Goal: Browse casually

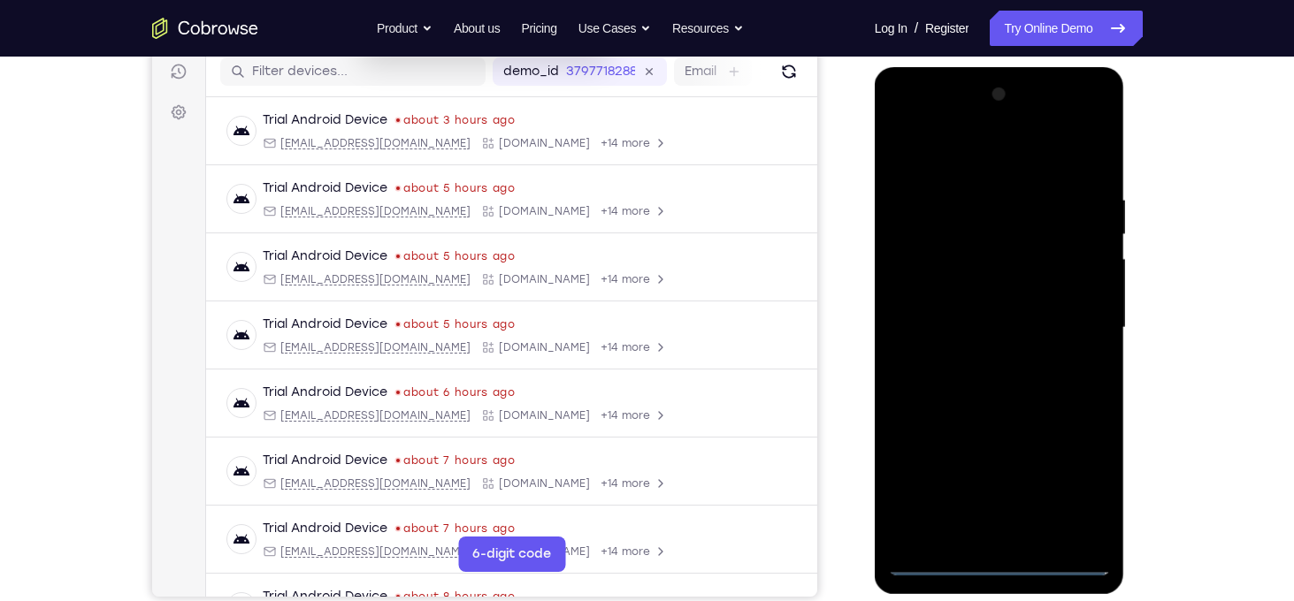
scroll to position [225, 0]
click at [998, 563] on div at bounding box center [999, 327] width 223 height 495
click at [1087, 488] on div at bounding box center [999, 327] width 223 height 495
click at [934, 147] on div at bounding box center [999, 327] width 223 height 495
click at [1075, 322] on div at bounding box center [999, 327] width 223 height 495
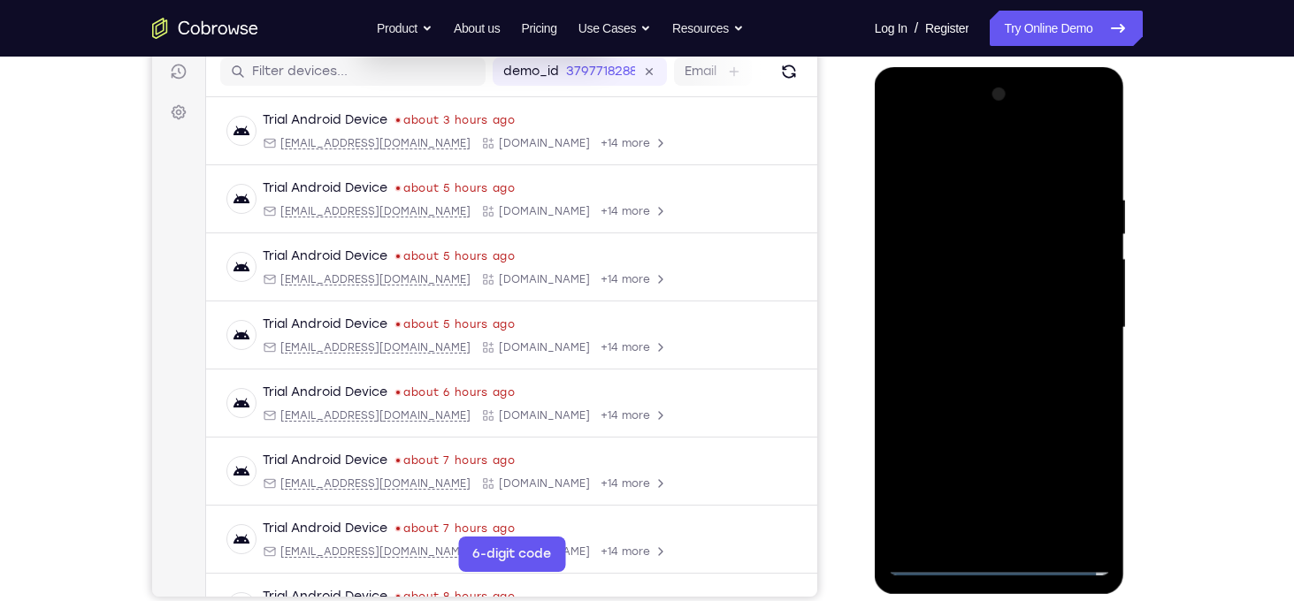
click at [979, 363] on div at bounding box center [999, 327] width 223 height 495
drag, startPoint x: 982, startPoint y: 358, endPoint x: 986, endPoint y: 308, distance: 50.6
click at [986, 308] on div at bounding box center [999, 327] width 223 height 495
click at [986, 284] on div at bounding box center [999, 327] width 223 height 495
click at [988, 258] on div at bounding box center [999, 327] width 223 height 495
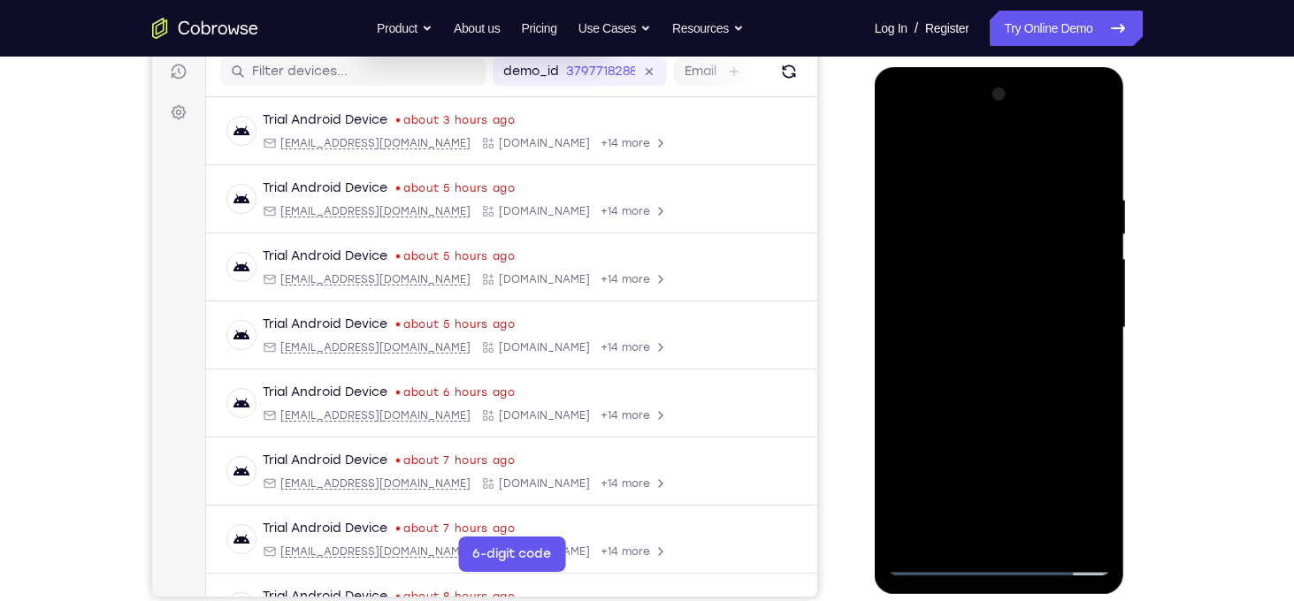
click at [940, 294] on div at bounding box center [999, 327] width 223 height 495
click at [1003, 355] on div at bounding box center [999, 327] width 223 height 495
click at [993, 377] on div at bounding box center [999, 327] width 223 height 495
click at [1013, 355] on div at bounding box center [999, 327] width 223 height 495
click at [991, 317] on div at bounding box center [999, 327] width 223 height 495
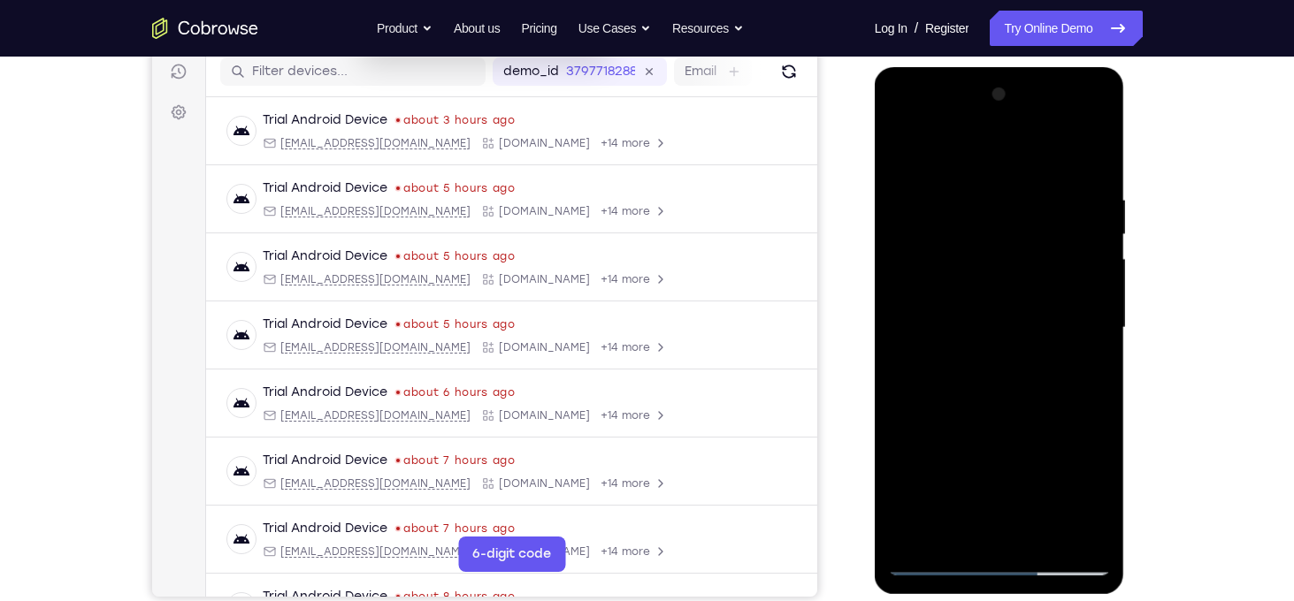
click at [1029, 409] on div at bounding box center [999, 327] width 223 height 495
click at [977, 192] on div at bounding box center [999, 327] width 223 height 495
click at [1094, 322] on div at bounding box center [999, 327] width 223 height 495
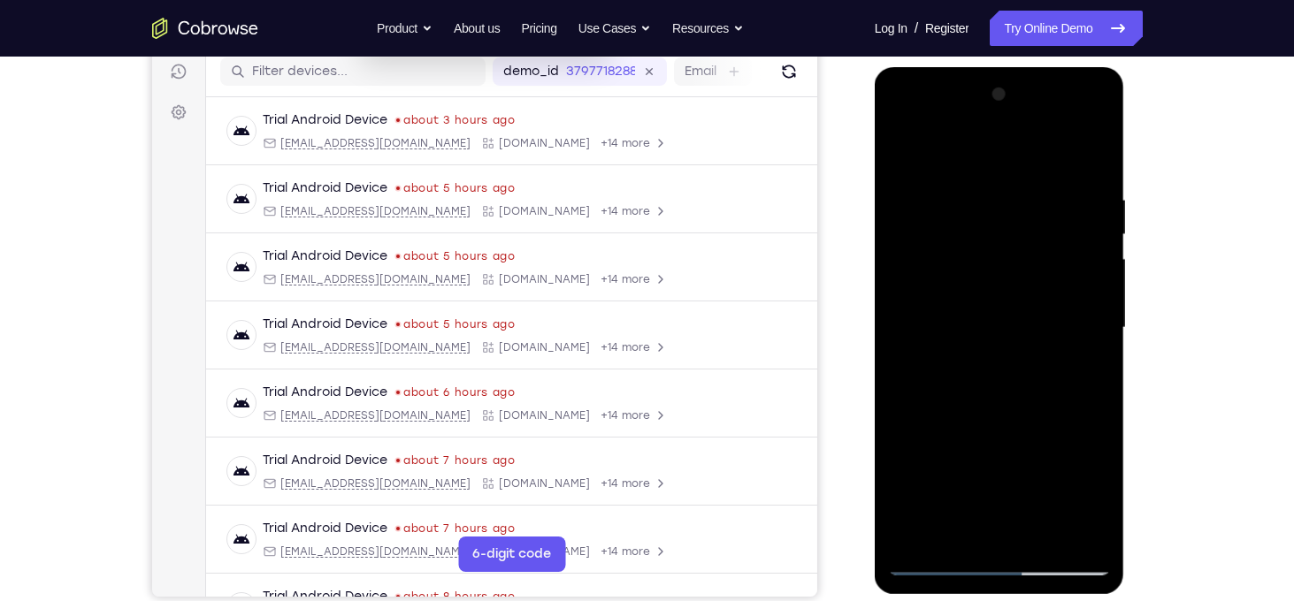
click at [1094, 322] on div at bounding box center [999, 327] width 223 height 495
click at [1090, 333] on div at bounding box center [999, 327] width 223 height 495
click at [1091, 160] on div at bounding box center [999, 327] width 223 height 495
drag, startPoint x: 994, startPoint y: 224, endPoint x: 1000, endPoint y: 435, distance: 211.4
click at [1000, 435] on div at bounding box center [999, 327] width 223 height 495
